Goal: Information Seeking & Learning: Learn about a topic

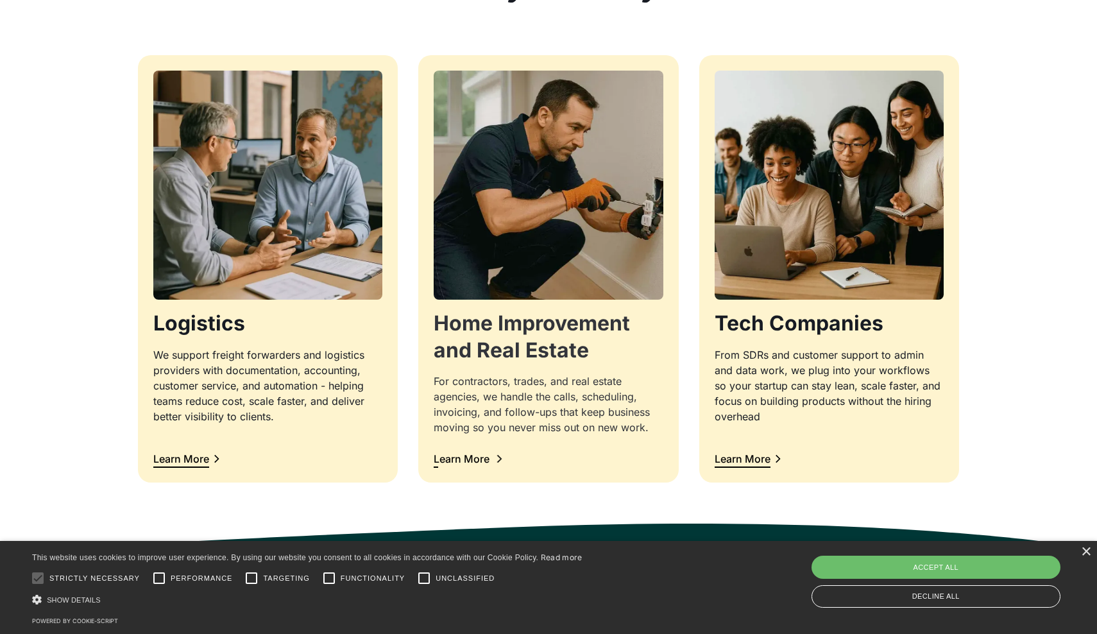
scroll to position [1258, 0]
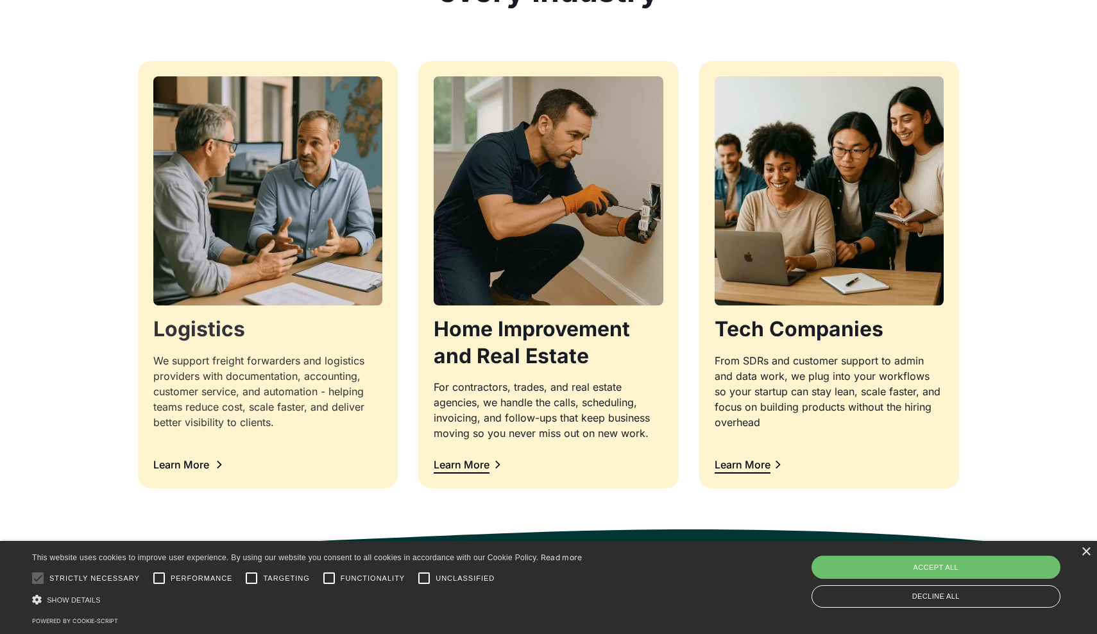
click at [187, 267] on img at bounding box center [268, 191] width 241 height 241
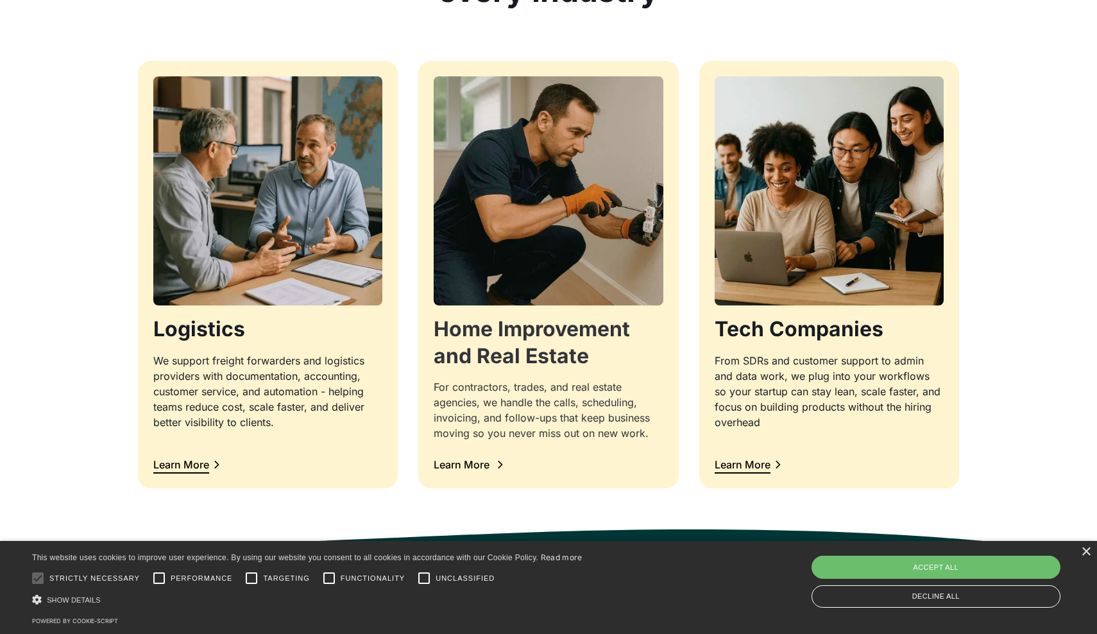
click at [547, 244] on img at bounding box center [548, 191] width 241 height 241
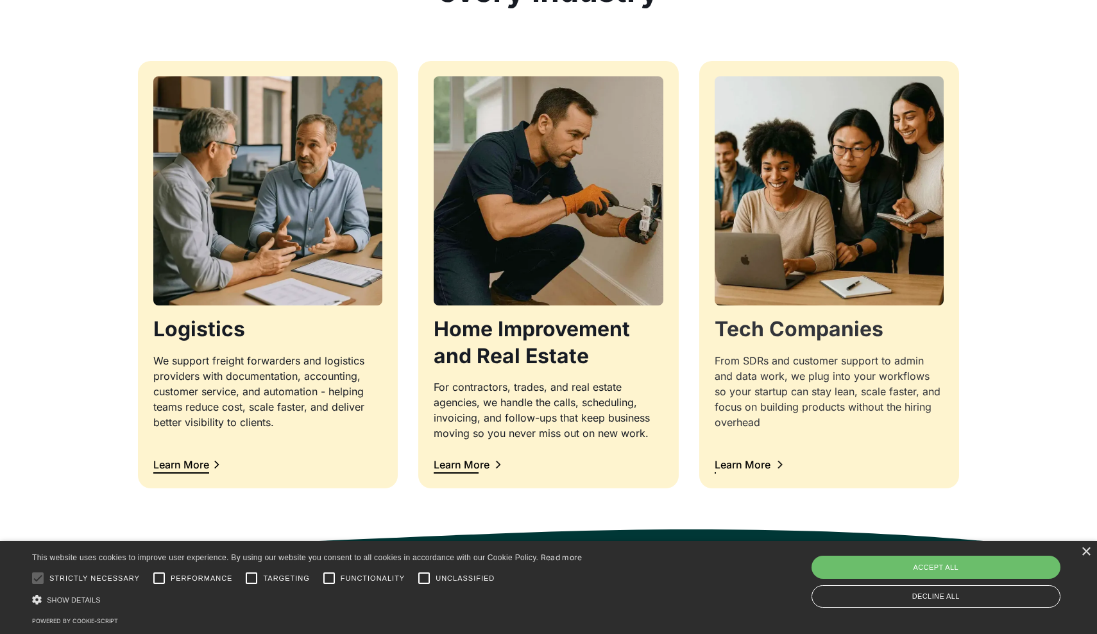
click at [802, 249] on img at bounding box center [829, 190] width 239 height 239
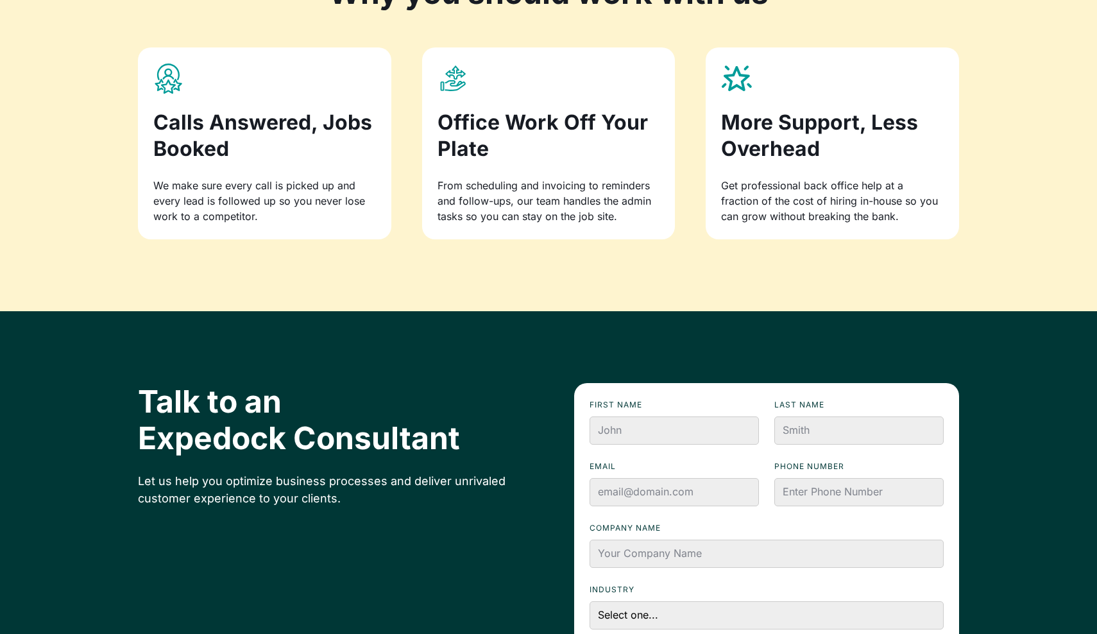
scroll to position [1302, 0]
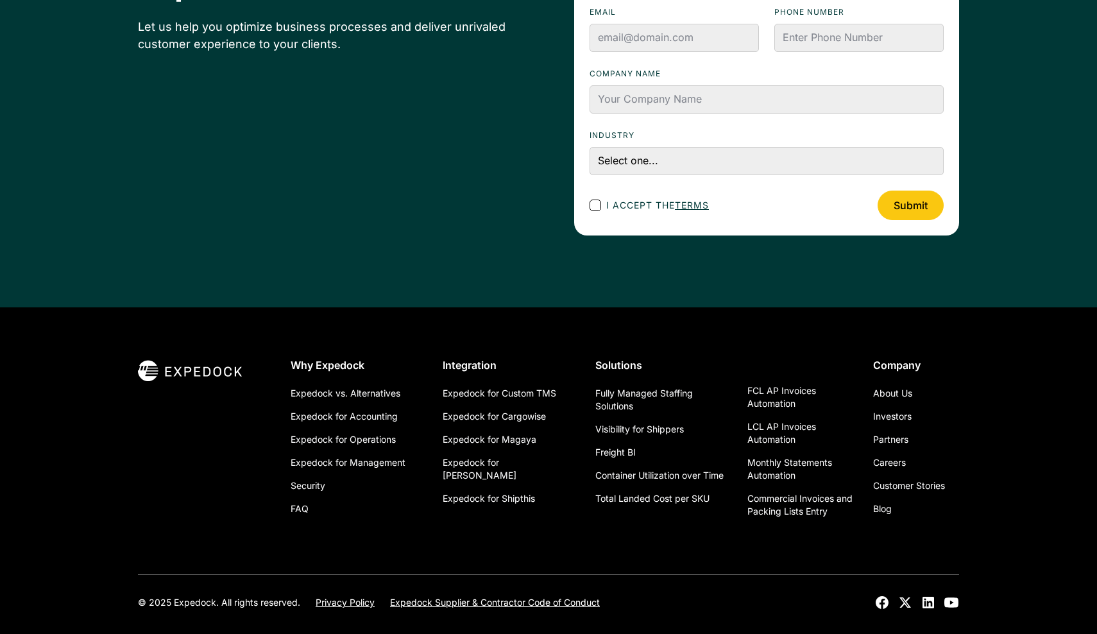
scroll to position [1870, 0]
